Goal: Contribute content

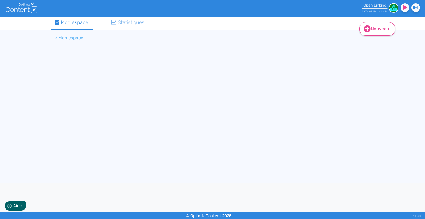
click at [375, 25] on link "Nouveau" at bounding box center [377, 29] width 36 height 14
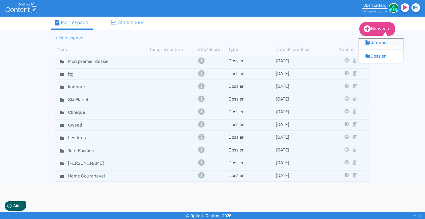
click at [378, 41] on button "Contenu" at bounding box center [381, 42] width 44 height 9
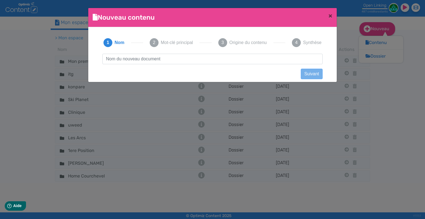
click at [207, 53] on div "1 Nom 2 Mot-clé principal 3 Origine du contenu 4 Synthèse" at bounding box center [212, 43] width 231 height 22
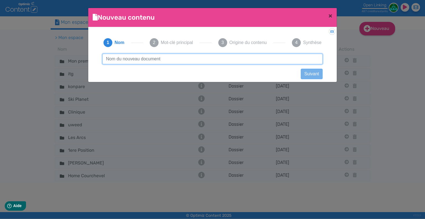
click at [207, 55] on input "text" at bounding box center [212, 59] width 220 height 11
click at [207, 56] on input "text" at bounding box center [212, 59] width 220 height 11
type input "abri de jardin"
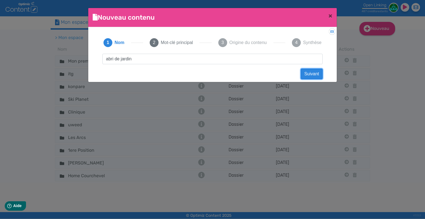
click at [311, 71] on button "Suivant" at bounding box center [311, 74] width 22 height 11
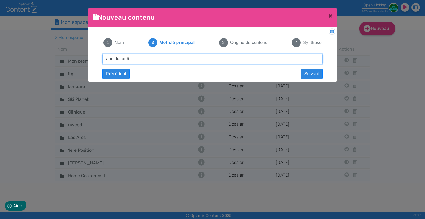
type input "abri de jardin"
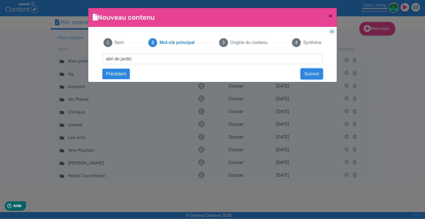
click at [309, 74] on button "Suivant" at bounding box center [311, 74] width 22 height 11
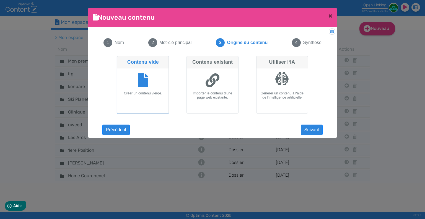
click at [222, 72] on div at bounding box center [212, 80] width 47 height 21
click at [190, 59] on input "Contenu existant Importer le contenu d'une page web existante." at bounding box center [188, 58] width 4 height 4
radio input "true"
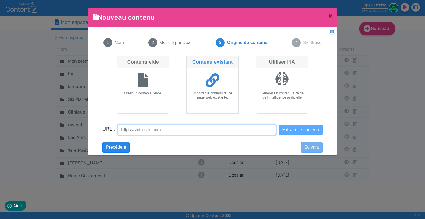
click at [205, 127] on input "URL :" at bounding box center [196, 129] width 158 height 11
paste input "[URL][DOMAIN_NAME]"
type input "[URL][DOMAIN_NAME]"
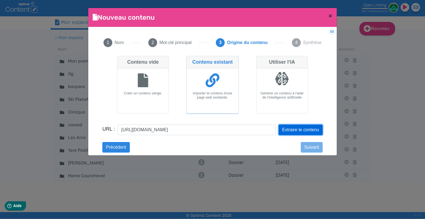
click at [305, 130] on button "Extraire le contenu" at bounding box center [300, 129] width 44 height 11
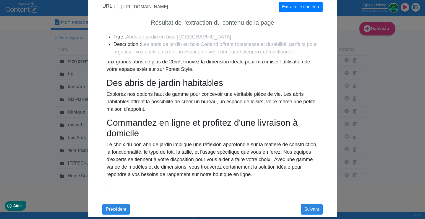
scroll to position [129, 0]
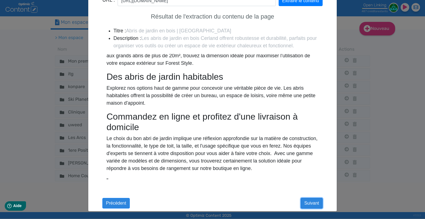
click at [308, 202] on button "Suivant" at bounding box center [311, 203] width 22 height 11
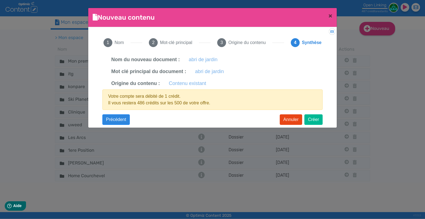
scroll to position [0, 0]
click at [318, 123] on button "Créer" at bounding box center [313, 119] width 18 height 11
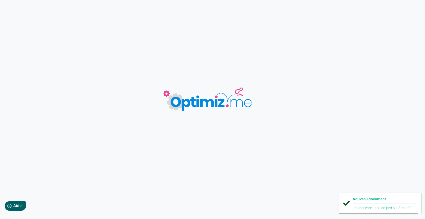
type input "abri de jardin"
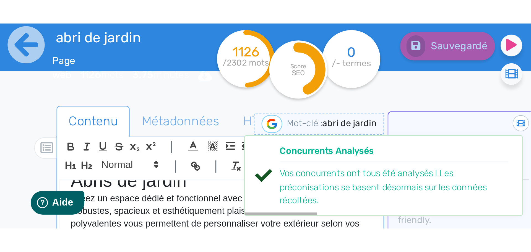
scroll to position [28, 0]
